Goal: Transaction & Acquisition: Purchase product/service

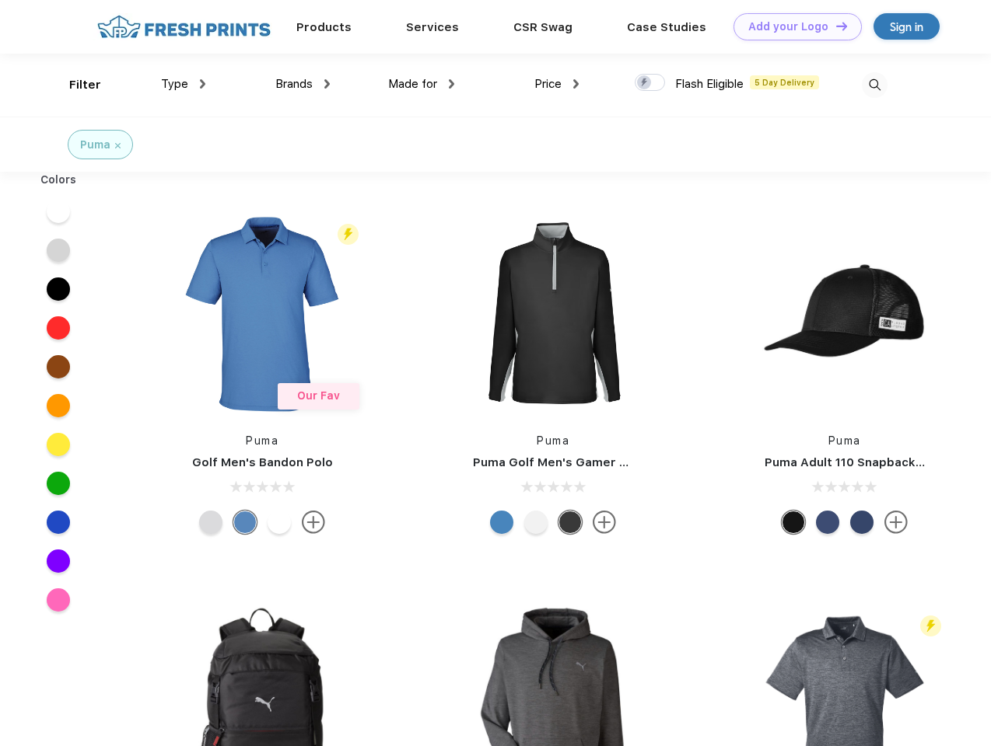
click at [792, 26] on link "Add your Logo Design Tool" at bounding box center [797, 26] width 128 height 27
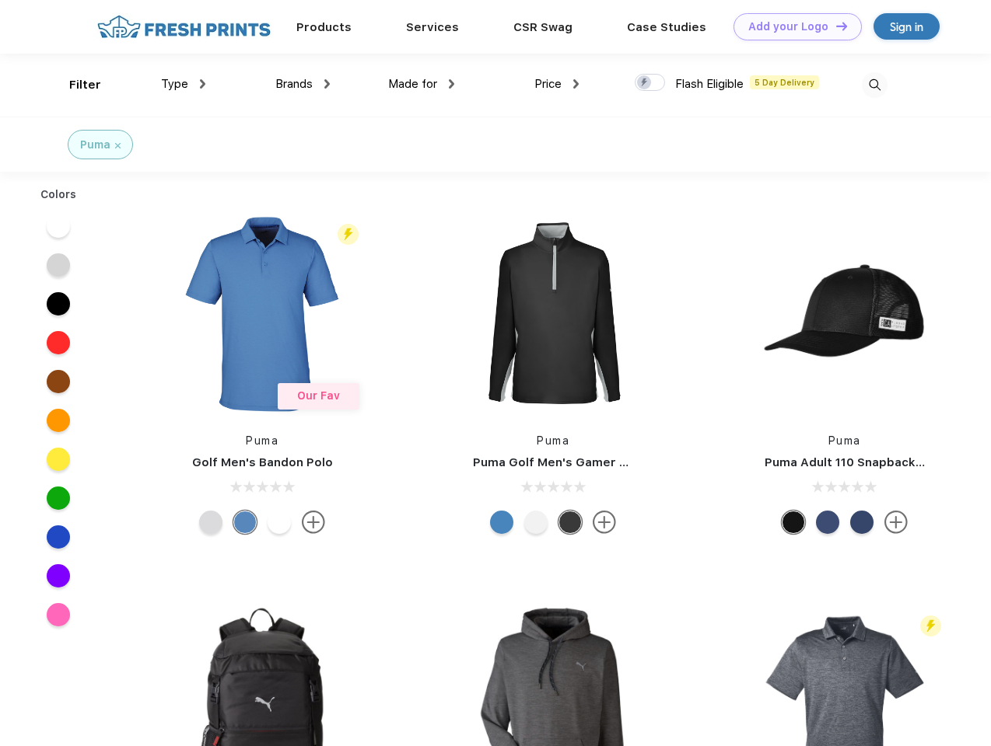
click at [0, 0] on div "Design Tool" at bounding box center [0, 0] width 0 height 0
click at [834, 26] on link "Add your Logo Design Tool" at bounding box center [797, 26] width 128 height 27
click at [75, 85] on div "Filter" at bounding box center [85, 85] width 32 height 18
click at [184, 84] on span "Type" at bounding box center [174, 84] width 27 height 14
click at [302, 84] on span "Brands" at bounding box center [293, 84] width 37 height 14
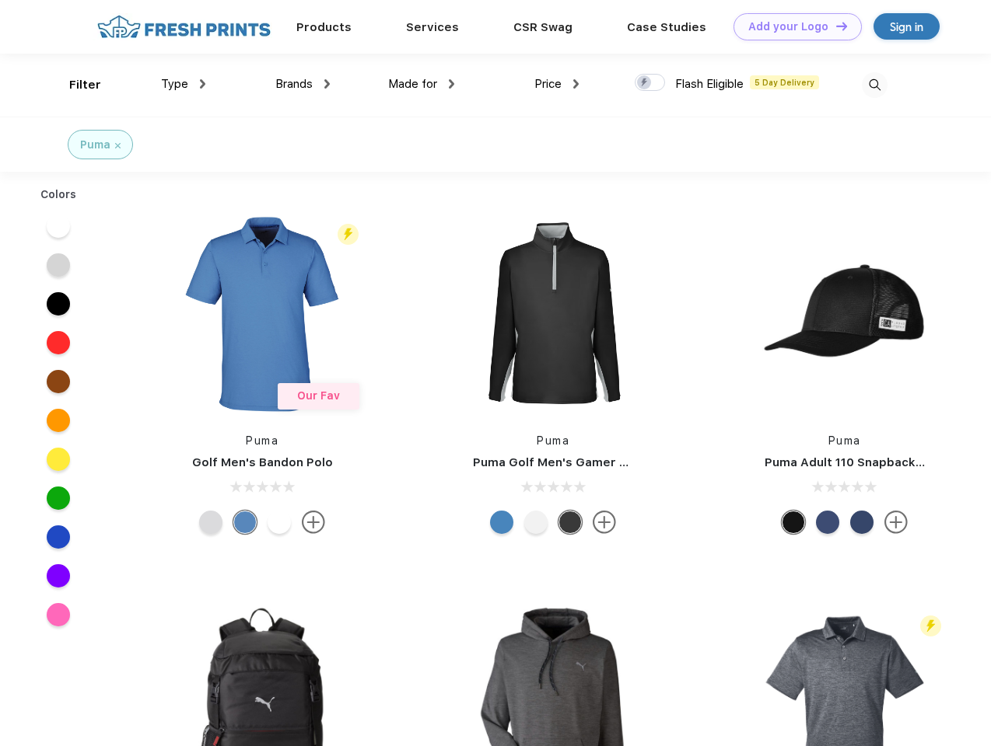
click at [421, 84] on span "Made for" at bounding box center [412, 84] width 49 height 14
click at [557, 84] on span "Price" at bounding box center [547, 84] width 27 height 14
click at [650, 83] on div at bounding box center [649, 82] width 30 height 17
click at [645, 83] on input "checkbox" at bounding box center [639, 78] width 10 height 10
click at [874, 85] on img at bounding box center [875, 85] width 26 height 26
